Goal: Ask a question

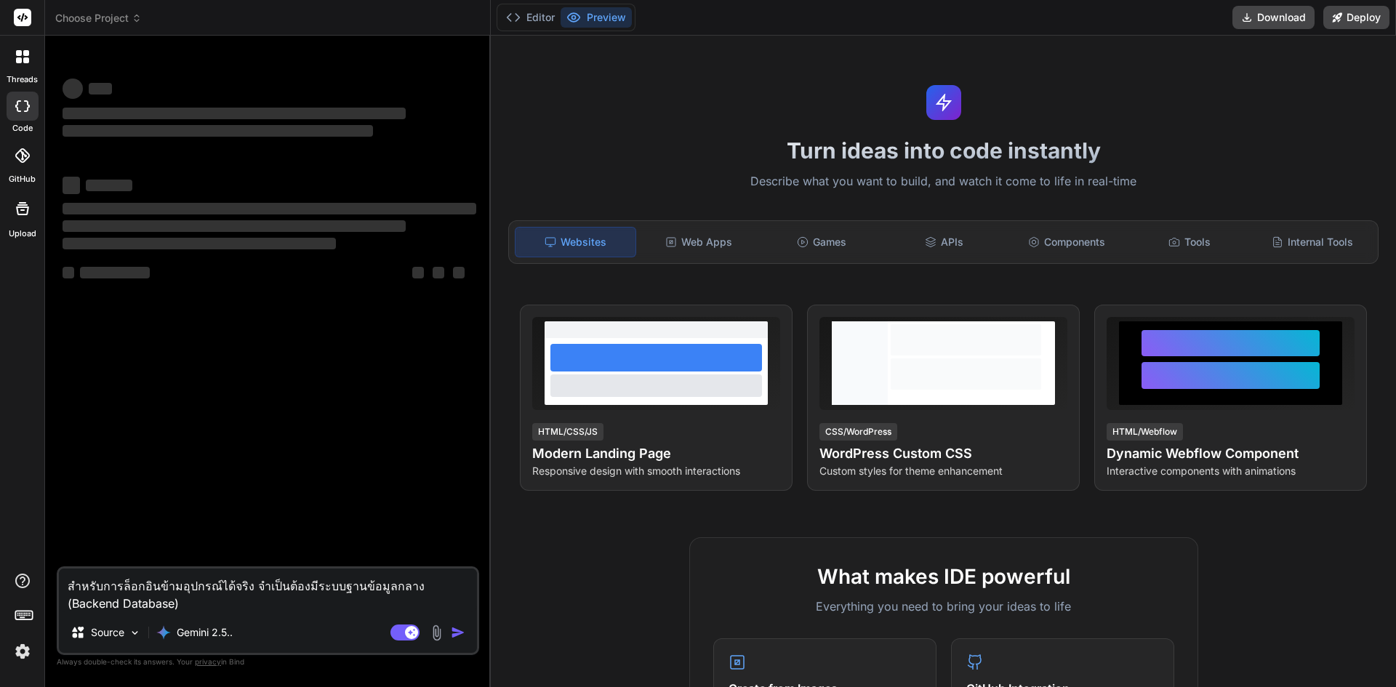
click at [42, 652] on div at bounding box center [22, 618] width 44 height 92
click at [37, 649] on div at bounding box center [22, 618] width 44 height 92
click at [29, 647] on img at bounding box center [22, 651] width 25 height 25
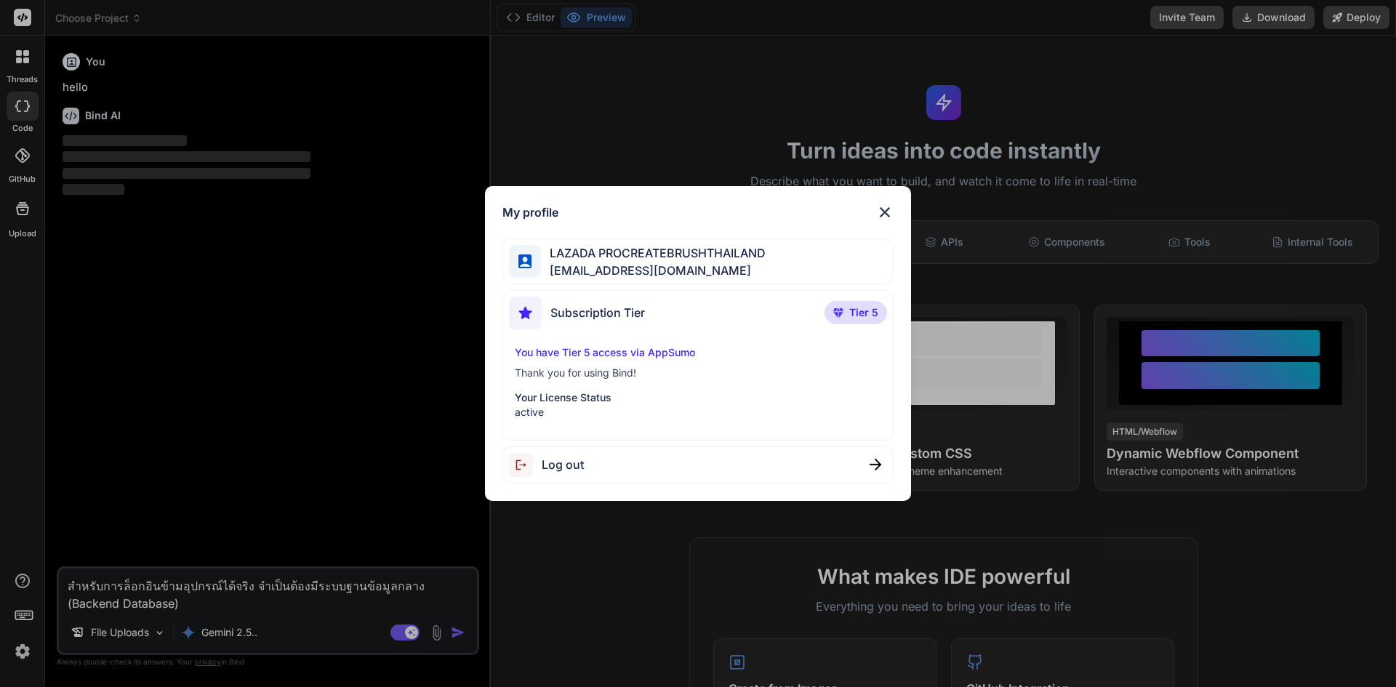
click at [879, 215] on img at bounding box center [884, 212] width 17 height 17
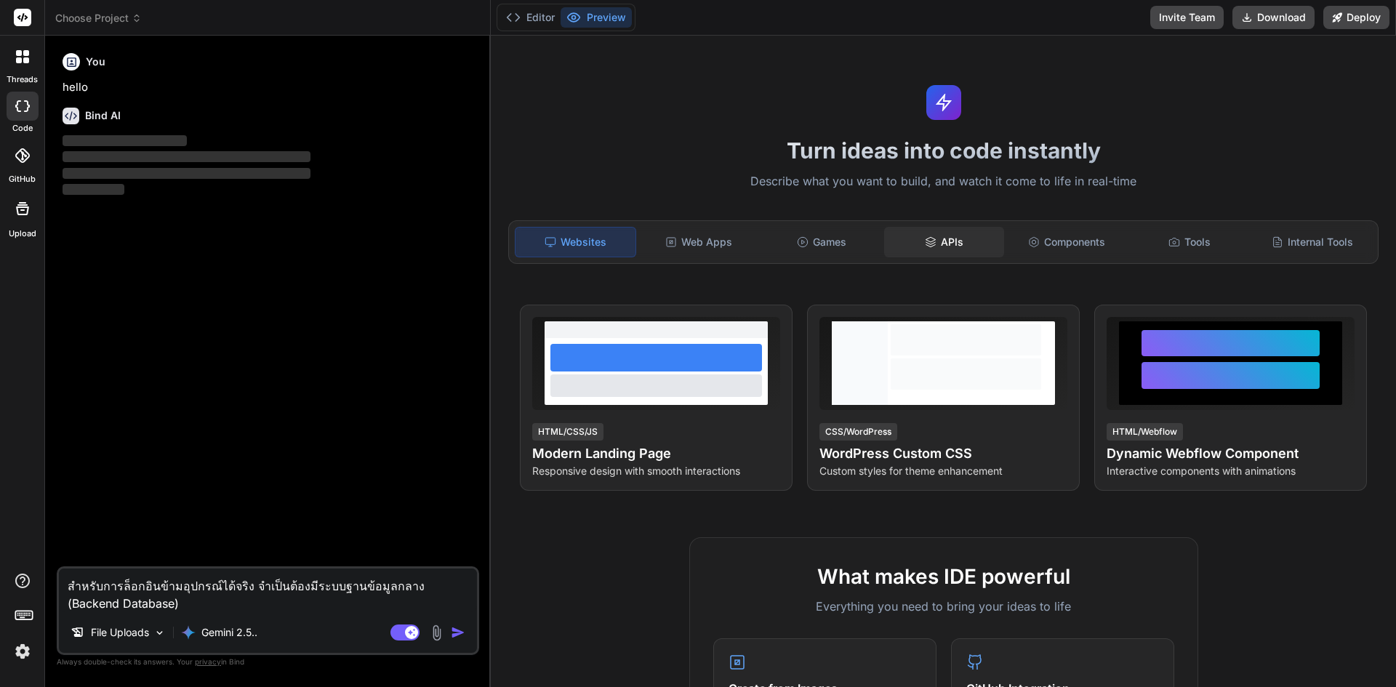
click at [934, 234] on div "APIs" at bounding box center [944, 242] width 120 height 31
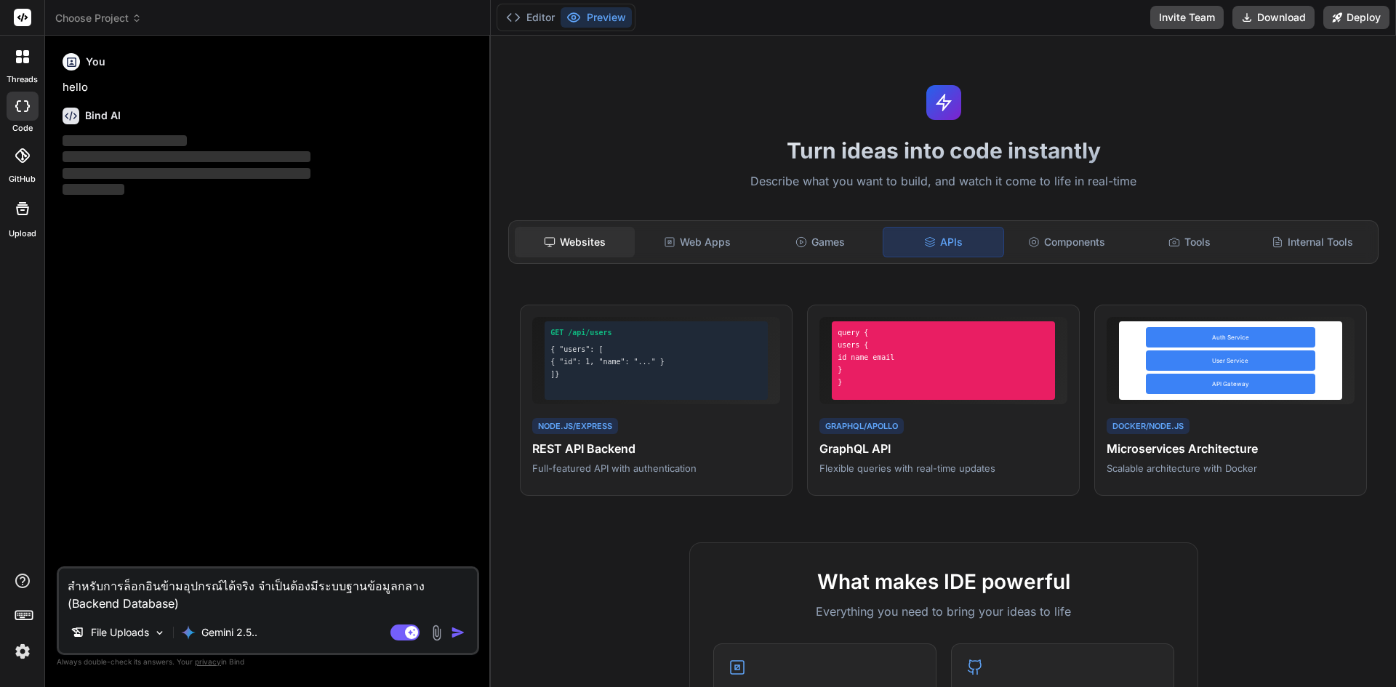
click at [571, 249] on div "Websites" at bounding box center [575, 242] width 120 height 31
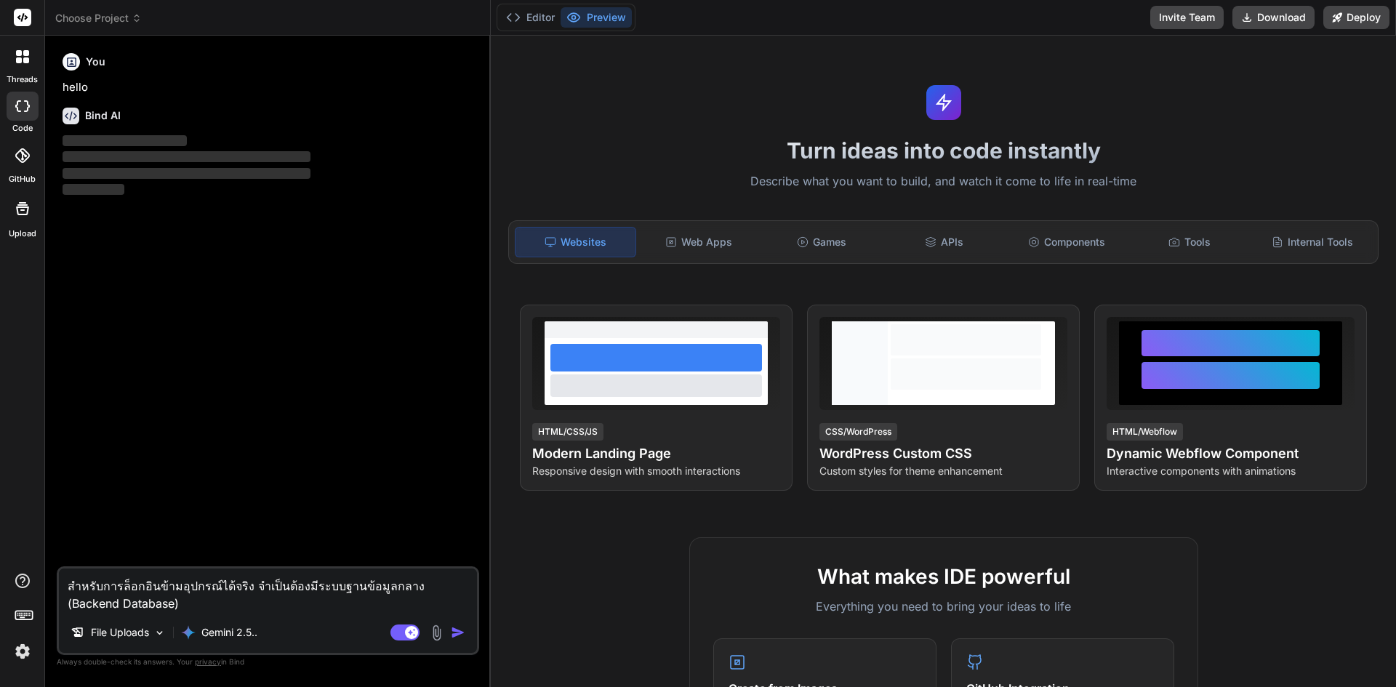
click at [661, 142] on h1 "Turn ideas into code instantly" at bounding box center [943, 150] width 888 height 26
click at [28, 49] on div at bounding box center [22, 56] width 31 height 31
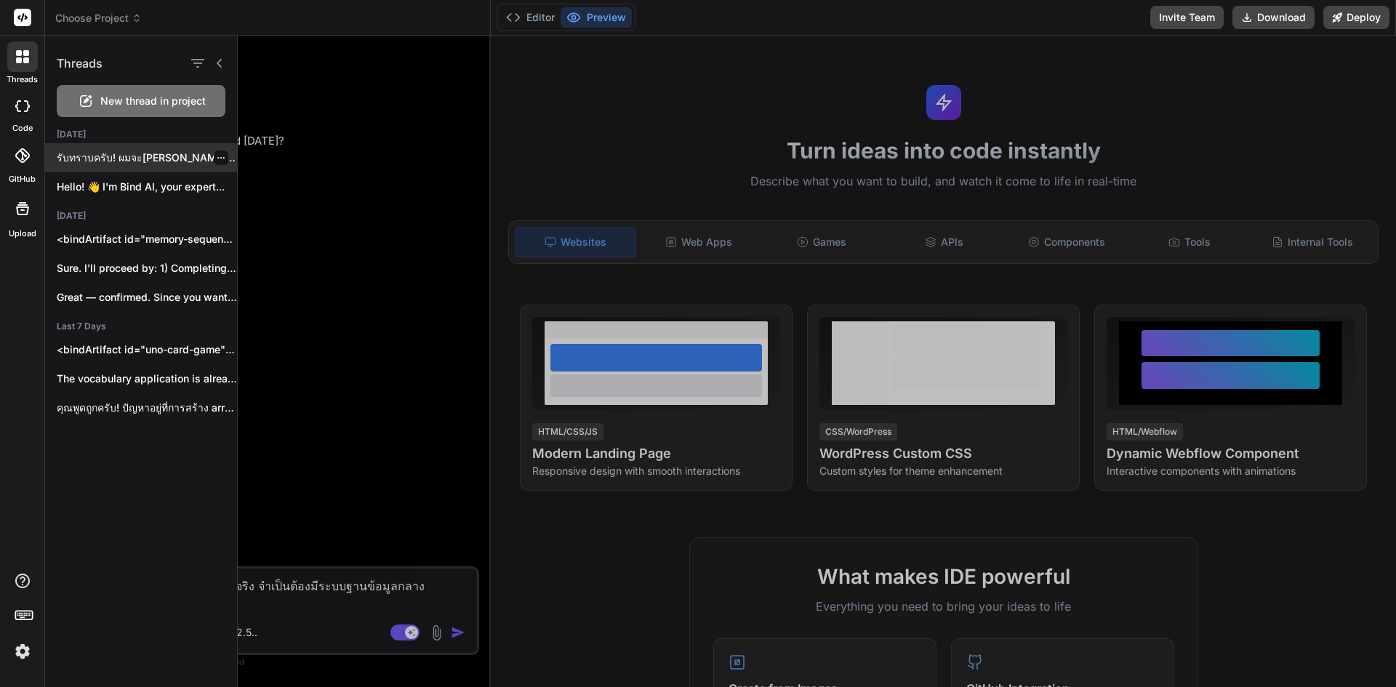
click at [151, 163] on p "รับทราบครับ! ผมจะ[PERSON_NAME]การอัปเกรดตามแผนทันที และขออธิบายเรื่องระบบล็อกอิ…" at bounding box center [147, 157] width 180 height 15
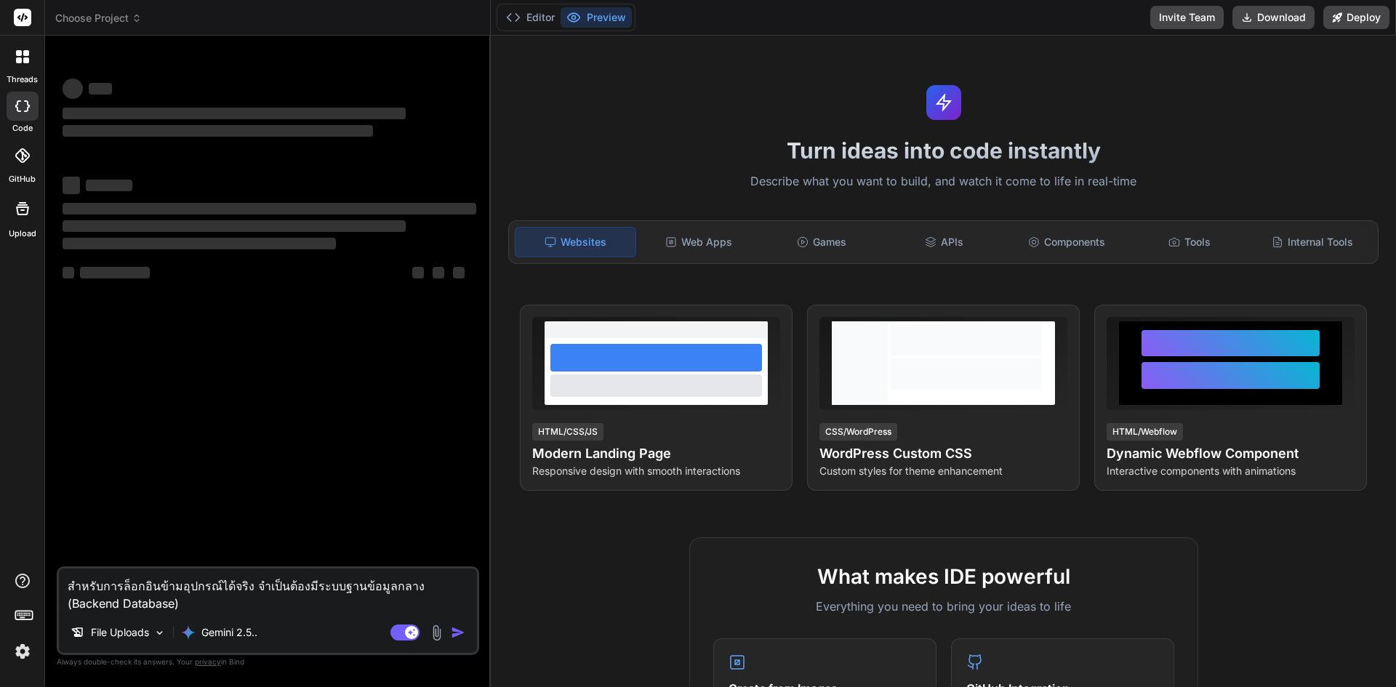
click at [195, 603] on textarea "สำหรับการล็อกอินข้ามอุปกรณ์ได้จริง จำเป็นต้องมีระบบฐานข้อมูลกลาง (Backend Datab…" at bounding box center [268, 590] width 418 height 44
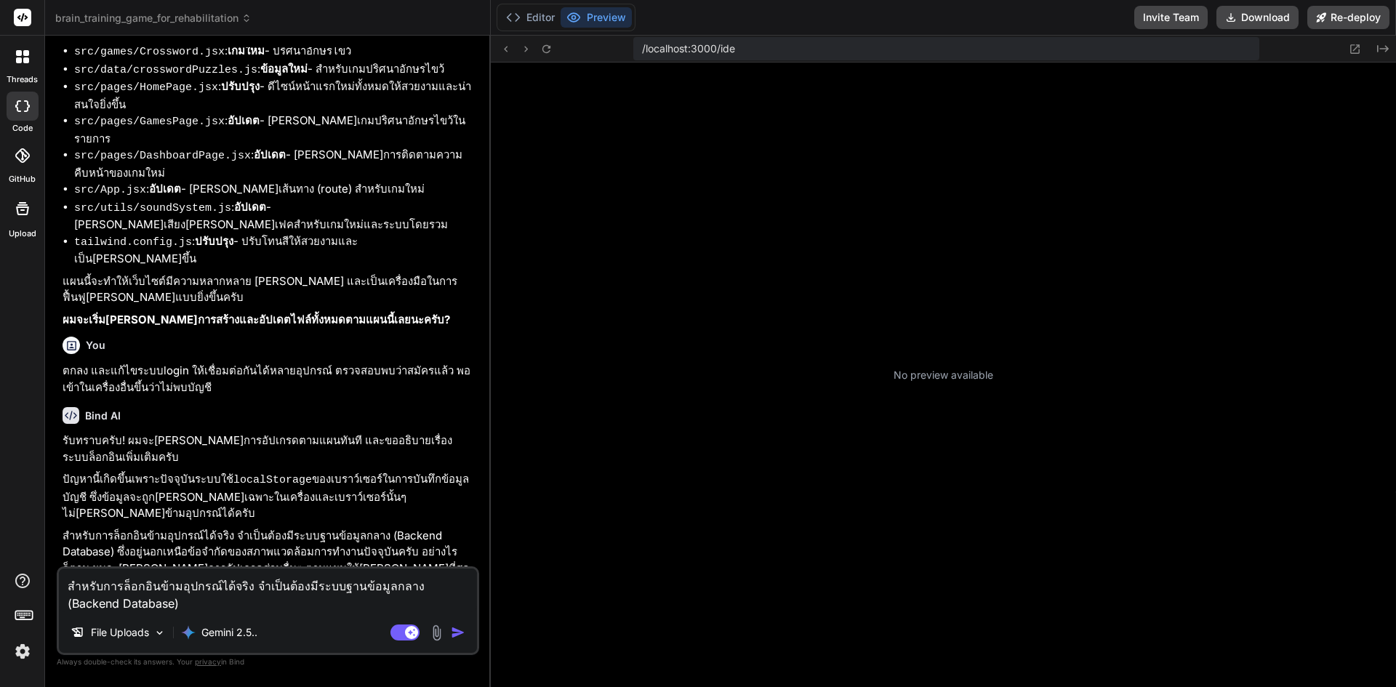
scroll to position [235, 0]
type textarea "x"
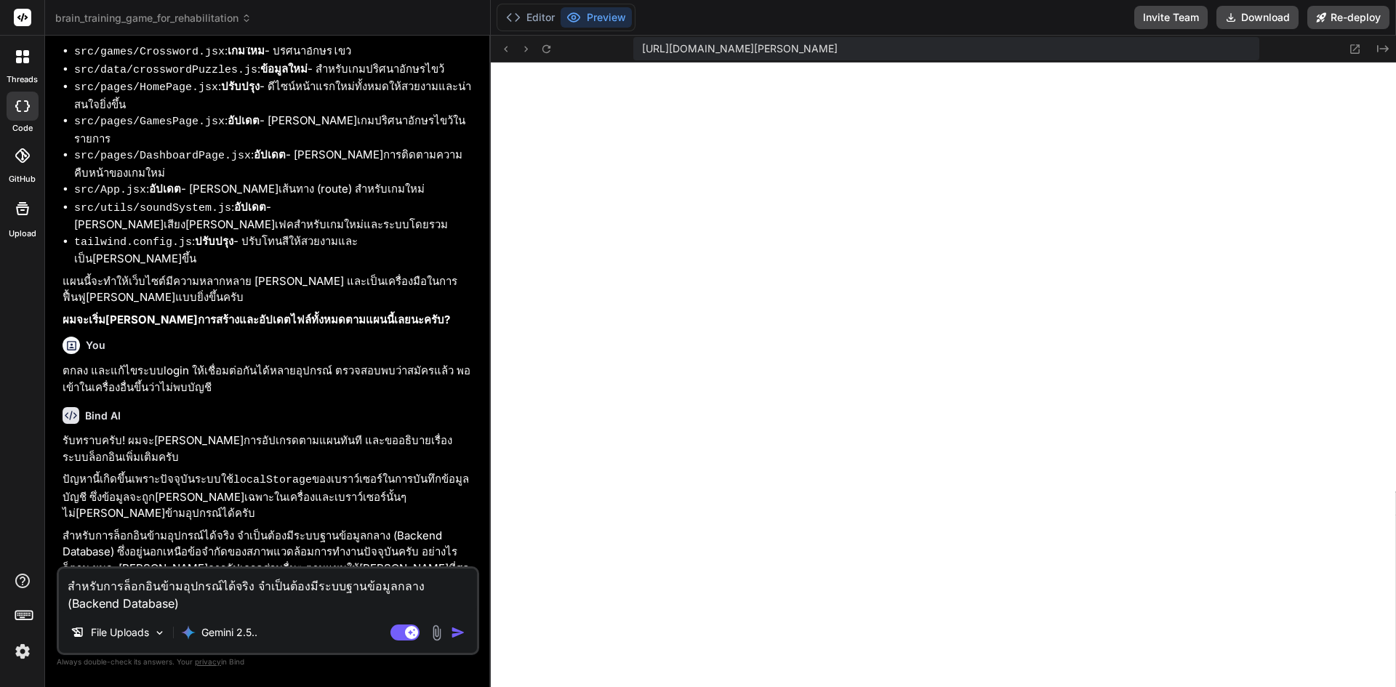
scroll to position [594, 0]
